Goal: Task Accomplishment & Management: Manage account settings

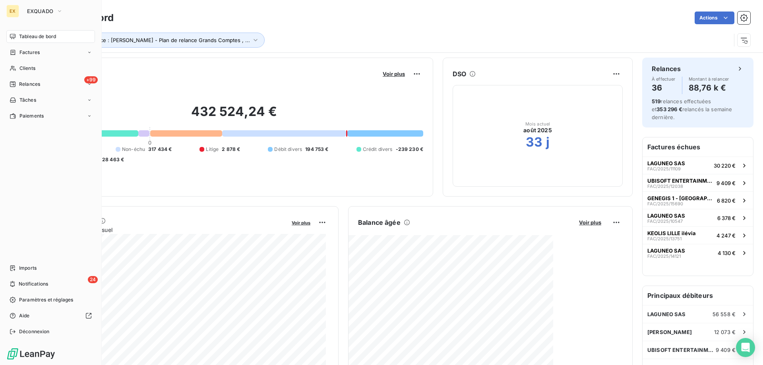
scroll to position [40, 0]
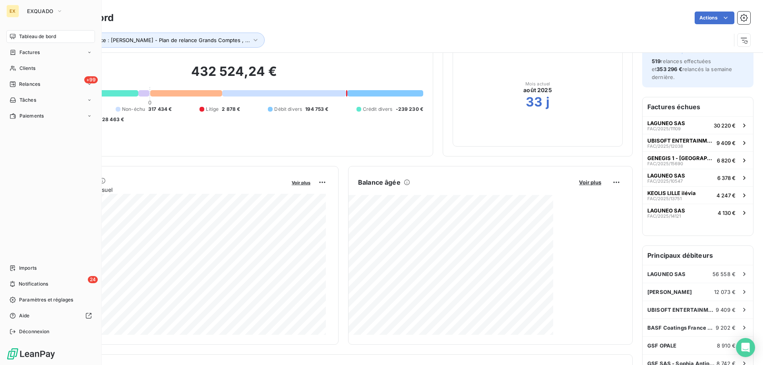
click at [14, 59] on nav "Tableau de bord Factures Clients +99 Relances Tâches Paiements" at bounding box center [50, 76] width 89 height 92
click at [14, 55] on icon at bounding box center [13, 52] width 7 height 6
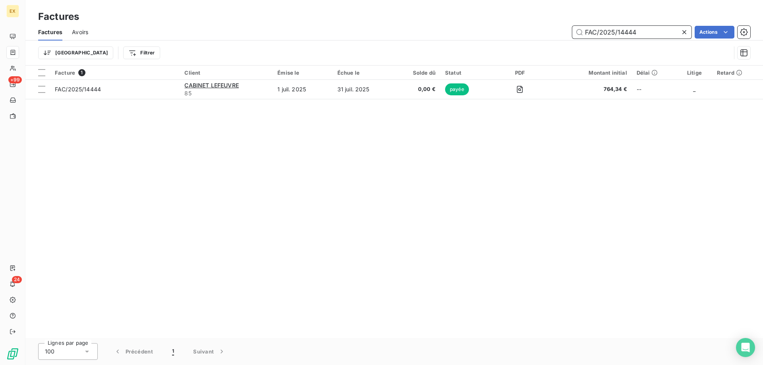
drag, startPoint x: 647, startPoint y: 36, endPoint x: 562, endPoint y: 39, distance: 84.7
click at [564, 39] on div "Factures Avoirs FAC/2025/14444 Actions" at bounding box center [394, 32] width 738 height 17
paste input "FAC/2025/13619"
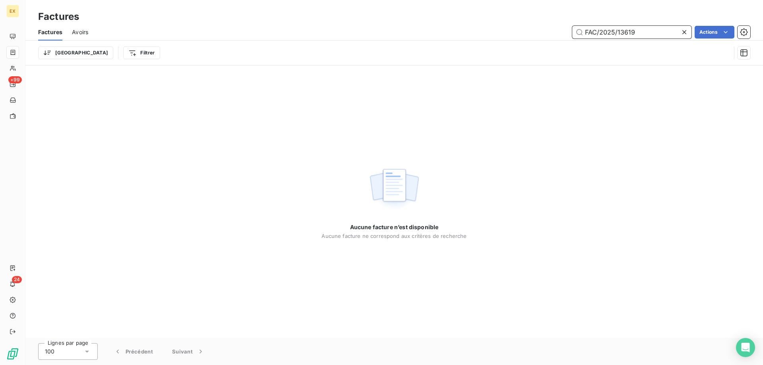
drag, startPoint x: 581, startPoint y: 28, endPoint x: 559, endPoint y: 31, distance: 22.1
click at [560, 31] on div "FAC/2025/13619 Actions" at bounding box center [424, 32] width 653 height 13
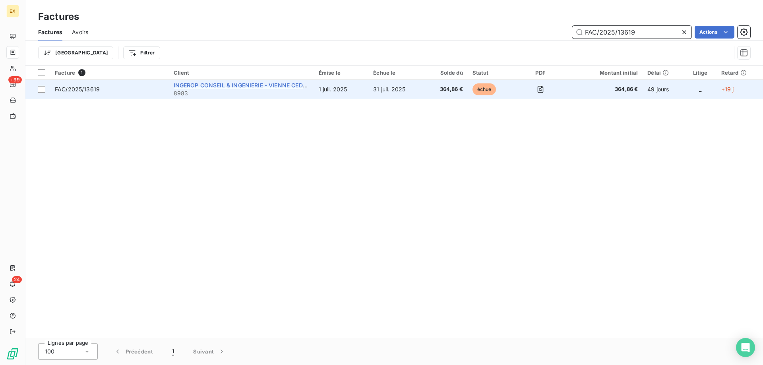
type input "FAC/2025/13619"
click at [199, 86] on span "INGEROP CONSEIL & INGENIERIE - VIENNE CEDEX" at bounding box center [242, 85] width 136 height 7
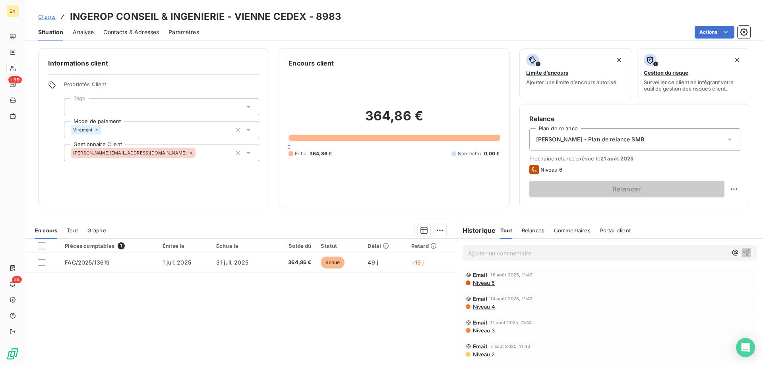
click at [541, 256] on p "Ajouter un commentaire ﻿" at bounding box center [597, 253] width 259 height 10
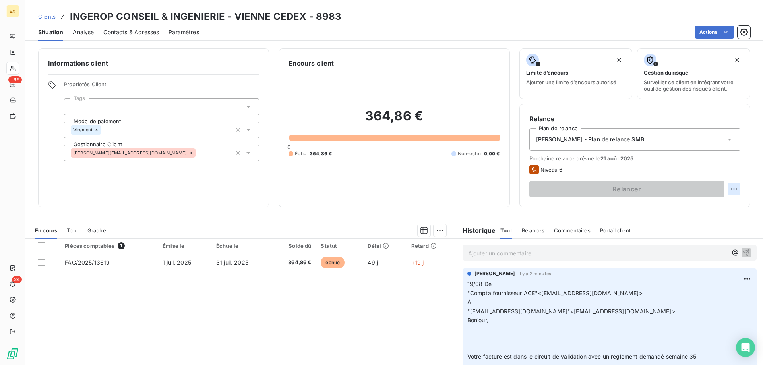
click at [729, 192] on html "EX +99 24 Clients INGEROP CONSEIL & INGENIERIE - VIENNE CEDEX - 8983 Situation …" at bounding box center [381, 182] width 763 height 365
click at [679, 209] on div "Replanifier cette action" at bounding box center [695, 206] width 71 height 13
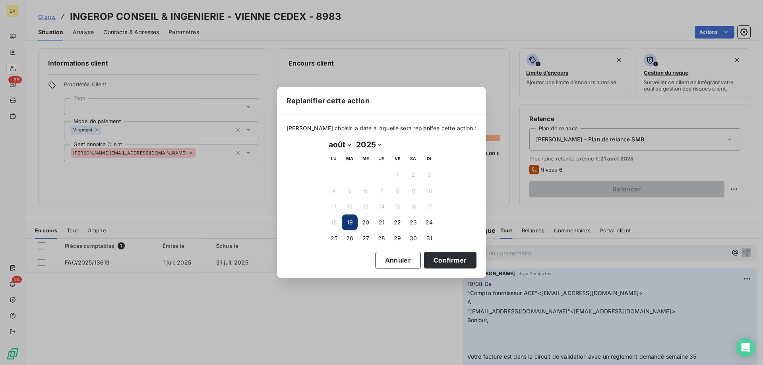
click at [345, 143] on select "janvier février mars avril mai juin juillet août septembre octobre novembre déc…" at bounding box center [339, 144] width 27 height 13
select select "8"
click at [326, 138] on select "janvier février mars avril mai juin juillet août septembre octobre novembre déc…" at bounding box center [339, 144] width 27 height 13
click at [365, 176] on button "3" at bounding box center [366, 175] width 16 height 16
click at [449, 256] on button "Confirmer" at bounding box center [450, 260] width 52 height 17
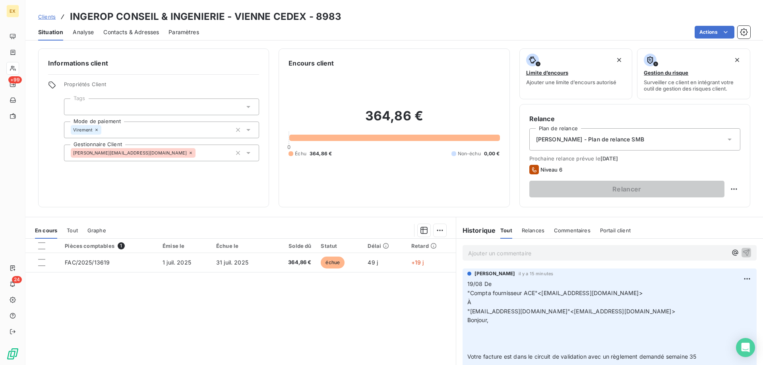
click at [55, 20] on link "Clients" at bounding box center [46, 17] width 17 height 8
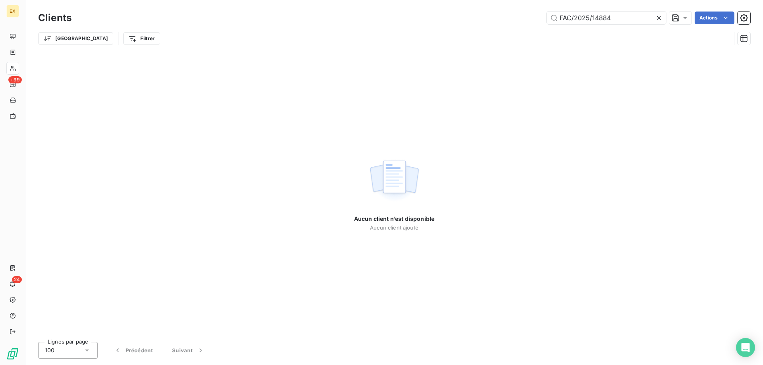
drag, startPoint x: 562, startPoint y: 18, endPoint x: 544, endPoint y: 19, distance: 17.5
click at [544, 19] on div "FAC/2025/14884 Actions" at bounding box center [415, 18] width 669 height 13
type input "AC/2025/14884"
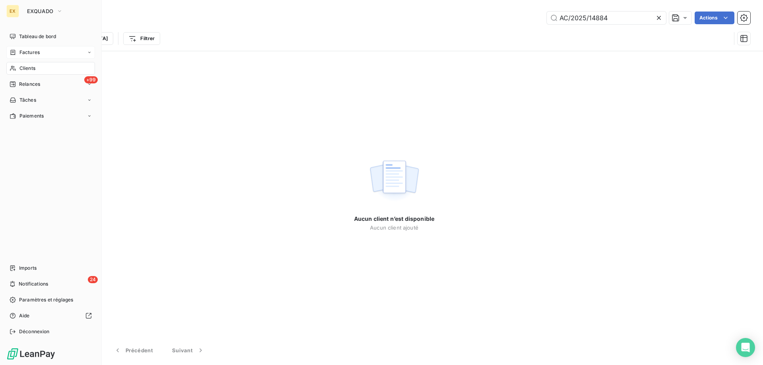
click at [12, 49] on div "Factures" at bounding box center [25, 52] width 30 height 7
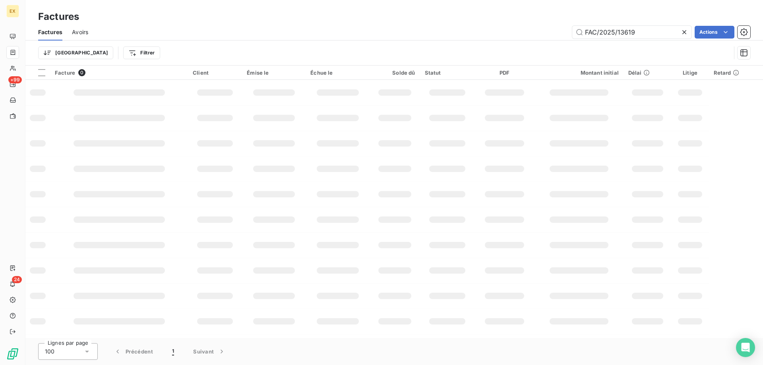
drag, startPoint x: 645, startPoint y: 33, endPoint x: 561, endPoint y: 46, distance: 84.9
click at [560, 46] on div "Factures Avoirs FAC/2025/13619 Actions Trier Filtrer" at bounding box center [394, 44] width 738 height 41
type input "14884"
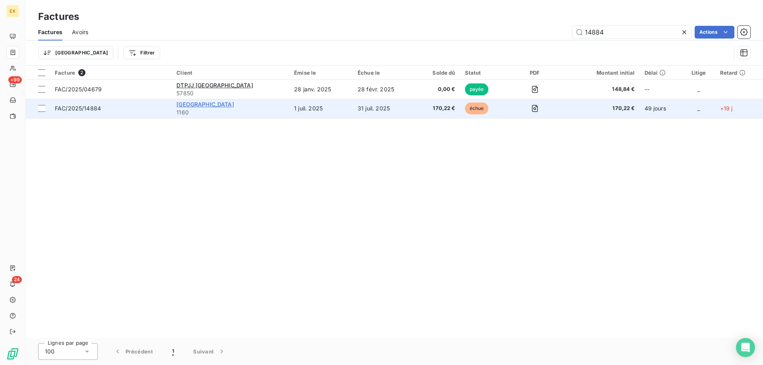
click at [219, 103] on span "[GEOGRAPHIC_DATA]" at bounding box center [205, 104] width 58 height 7
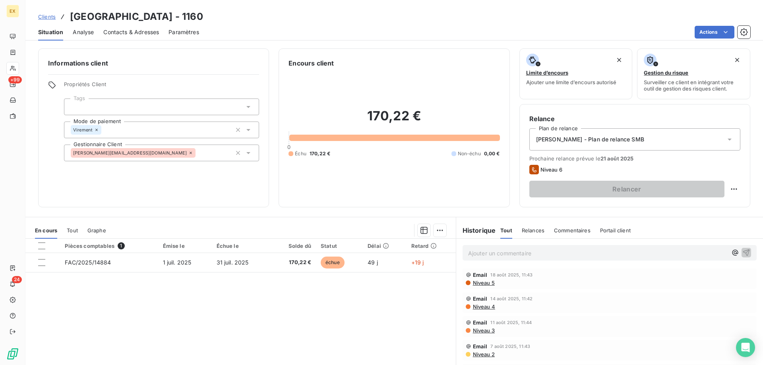
click at [571, 253] on p "Ajouter un commentaire ﻿" at bounding box center [597, 253] width 259 height 10
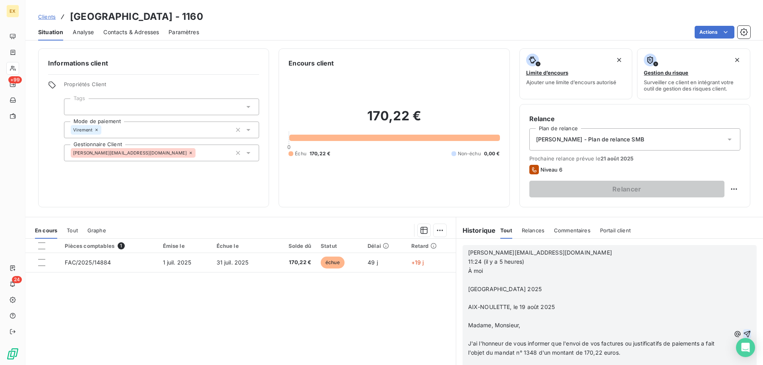
click at [744, 334] on icon "button" at bounding box center [747, 334] width 7 height 7
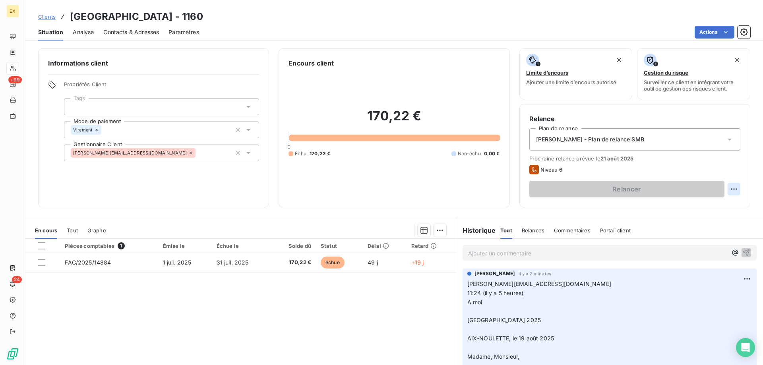
click at [732, 189] on html "EX +99 24 Clients MAIRIE D'AIX NOULETTE - 1160 Situation Analyse Contacts & Adr…" at bounding box center [381, 182] width 763 height 365
click at [703, 204] on div "Replanifier cette action" at bounding box center [695, 206] width 71 height 13
select select "7"
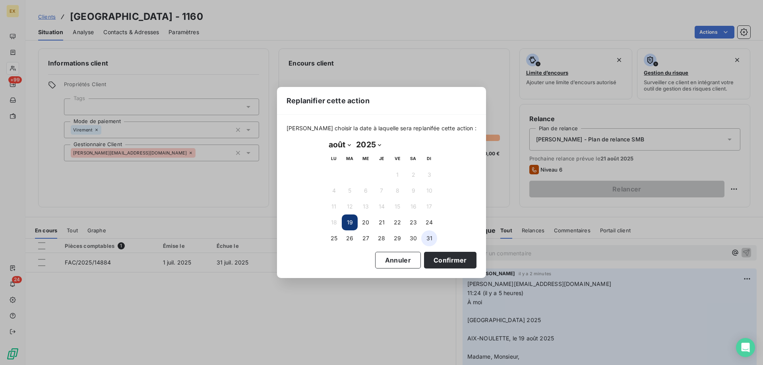
click at [429, 240] on button "31" at bounding box center [429, 238] width 16 height 16
click at [430, 259] on button "Confirmer" at bounding box center [450, 260] width 52 height 17
